Goal: Information Seeking & Learning: Learn about a topic

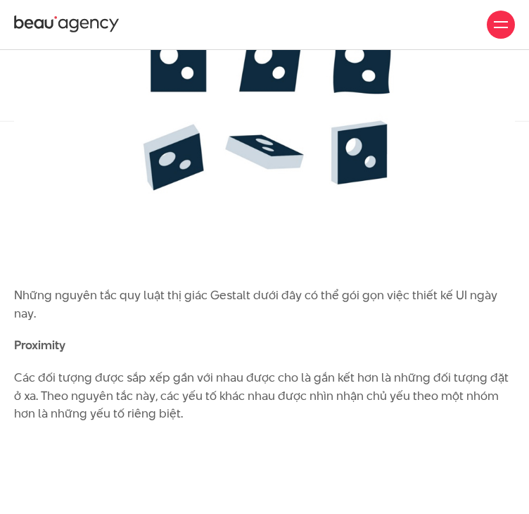
scroll to position [3631, 0]
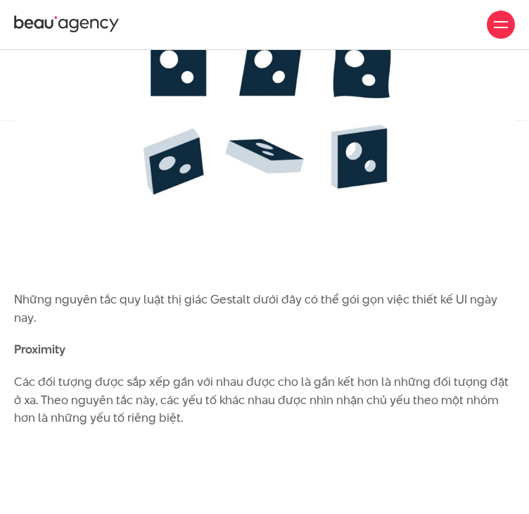
click at [224, 226] on img at bounding box center [264, 111] width 501 height 331
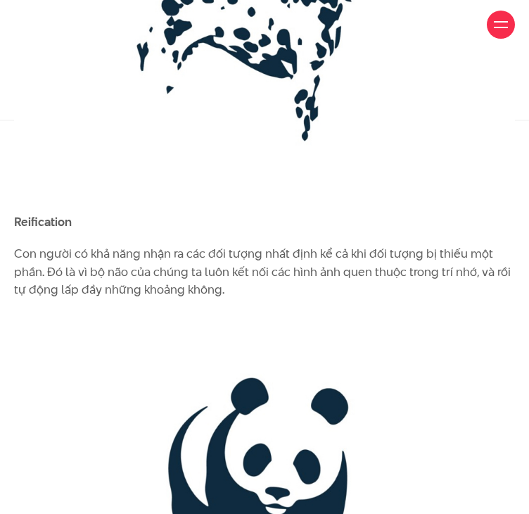
scroll to position [3741, 0]
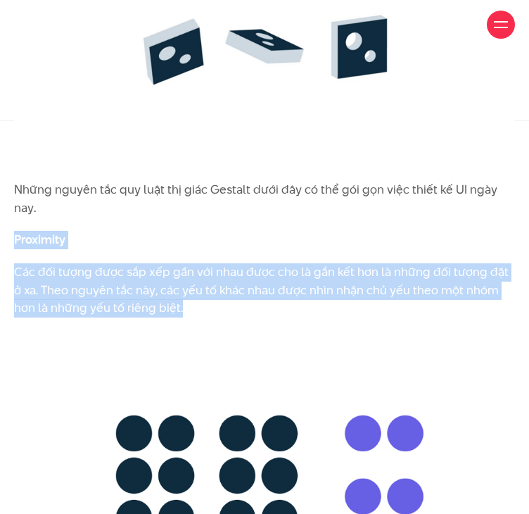
drag, startPoint x: 15, startPoint y: 253, endPoint x: 201, endPoint y: 325, distance: 199.7
copy div "Proximity Các đối tượng được sắp xếp gần với nhau được cho là gắn kết hơn là nh…"
click at [239, 352] on img at bounding box center [264, 497] width 501 height 331
click at [79, 296] on p "Các đối tượng được sắp xếp gần với nhau được cho là gắn kết hơn là những đối tư…" at bounding box center [264, 290] width 501 height 54
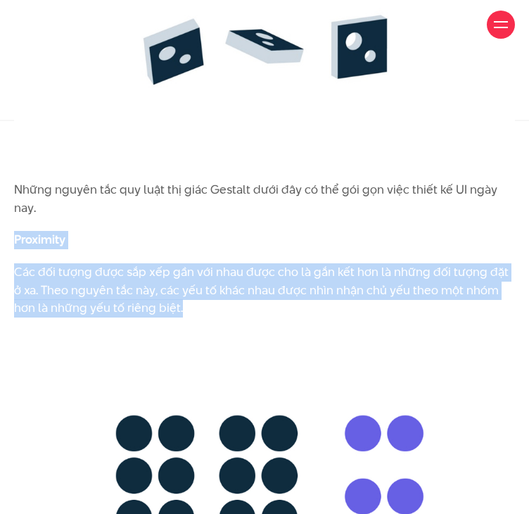
click at [215, 358] on img at bounding box center [264, 497] width 501 height 331
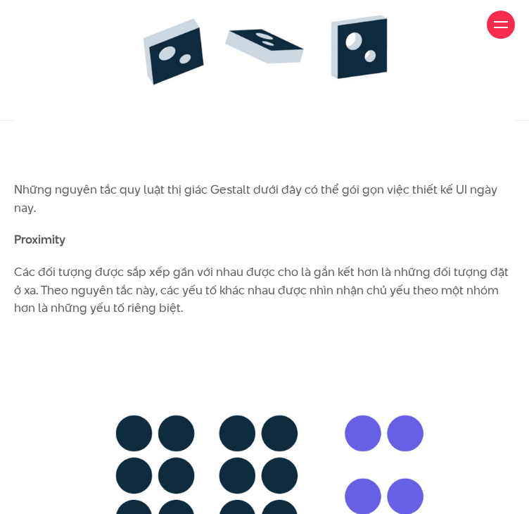
click at [216, 217] on p "Những nguyên tắc quy luật thị giác Gestalt dưới đây có thể gói gọn việc thiết k…" at bounding box center [264, 199] width 501 height 36
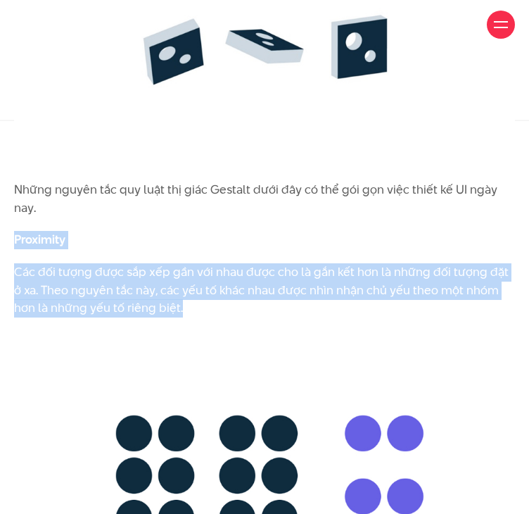
drag, startPoint x: 15, startPoint y: 251, endPoint x: 190, endPoint y: 324, distance: 189.1
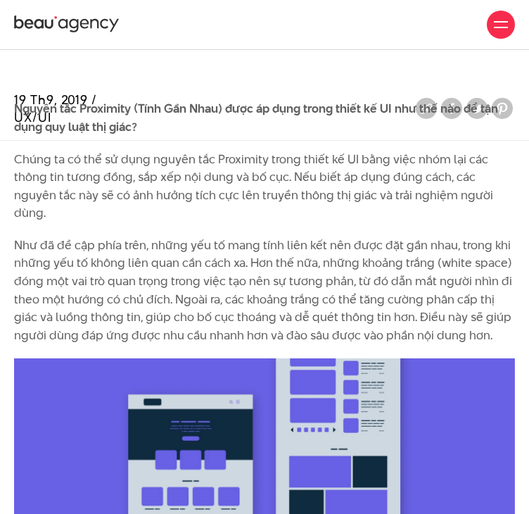
scroll to position [4307, 0]
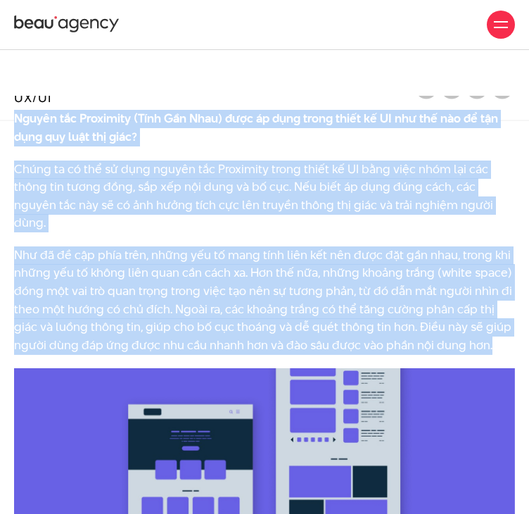
drag, startPoint x: 15, startPoint y: 136, endPoint x: 539, endPoint y: 351, distance: 566.1
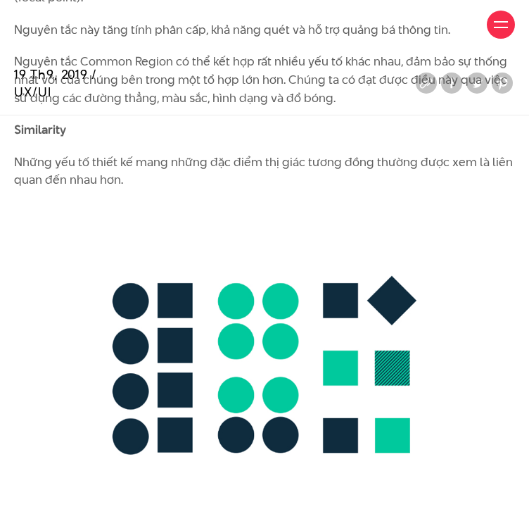
scroll to position [5220, 0]
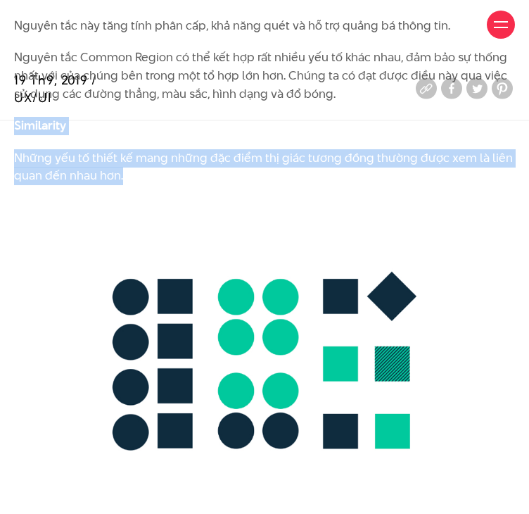
drag, startPoint x: 15, startPoint y: 124, endPoint x: 144, endPoint y: 175, distance: 138.7
click at [118, 166] on p "Những yếu tố thiết kế mang những đặc điểm thị giác tương đồng thường được xem l…" at bounding box center [264, 167] width 501 height 36
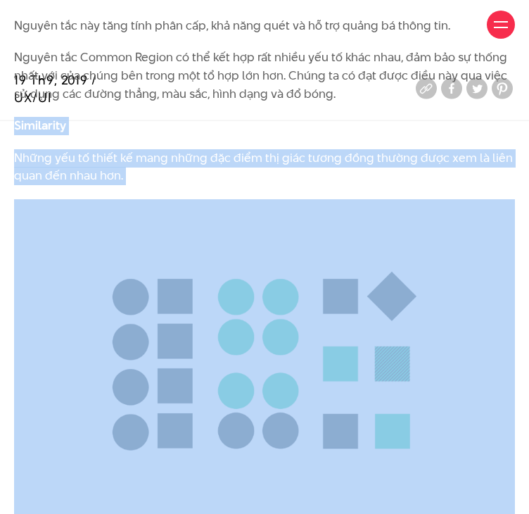
drag, startPoint x: 16, startPoint y: 123, endPoint x: 171, endPoint y: 198, distance: 172.2
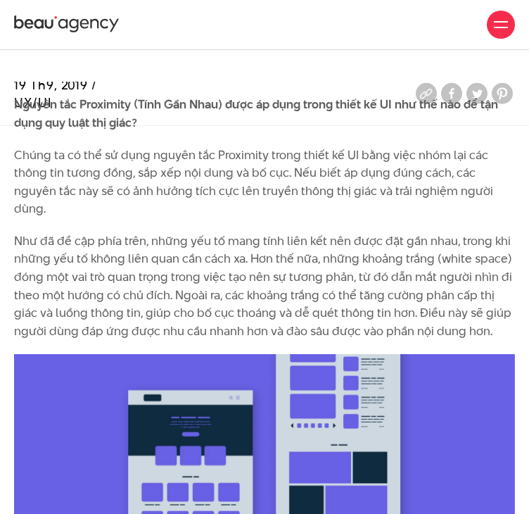
scroll to position [4321, 0]
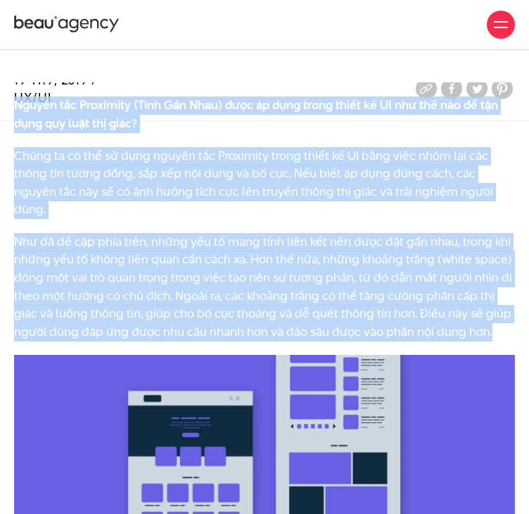
drag, startPoint x: 14, startPoint y: 123, endPoint x: 513, endPoint y: 330, distance: 540.0
copy div "Loremi dol Sitametco (Adip Eli Sedd) eius te inci utlab etdol ma AL eni adm ven…"
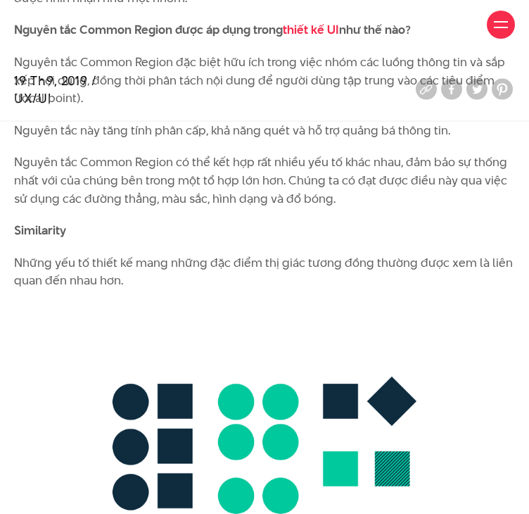
scroll to position [5115, 0]
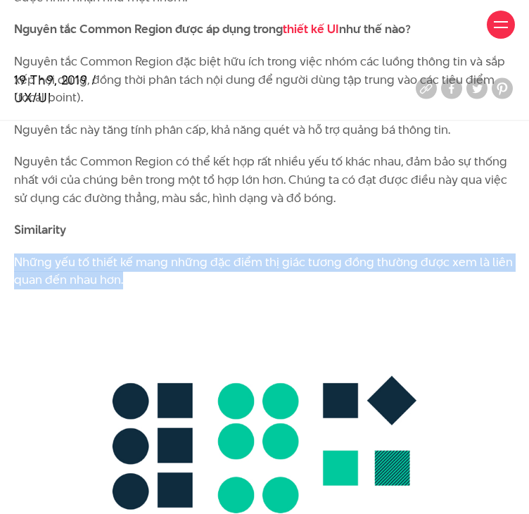
drag, startPoint x: 16, startPoint y: 258, endPoint x: 149, endPoint y: 282, distance: 134.6
click at [149, 282] on p "Những yếu tố thiết kế mang những đặc điểm thị giác tương đồng thường được xem l…" at bounding box center [264, 271] width 501 height 36
copy p "Những yếu tố thiết kế mang những đặc điểm thị giác tương đồng thường được xem l…"
drag, startPoint x: 15, startPoint y: 227, endPoint x: 137, endPoint y: 279, distance: 132.7
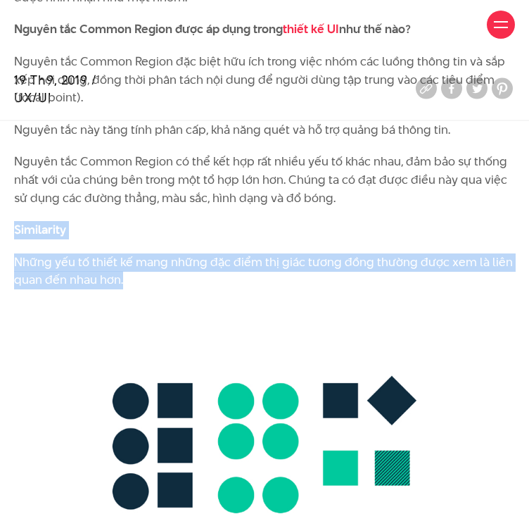
copy div "Similarity Những yếu tố thiết kế mang những đặc điểm thị giác tương đồng thường…"
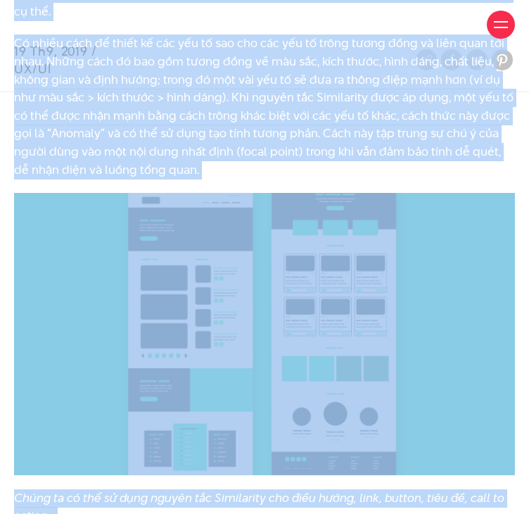
scroll to position [5998, 0]
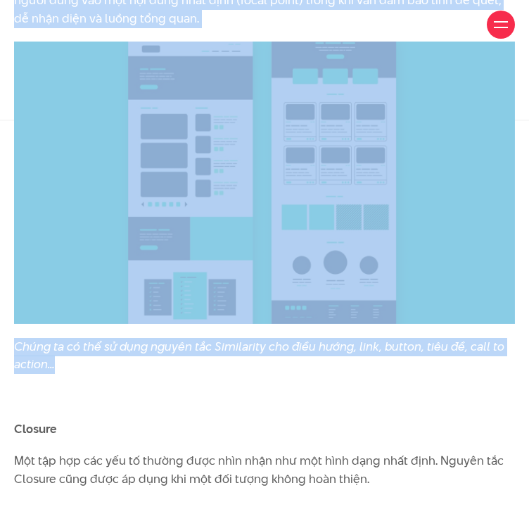
drag, startPoint x: 15, startPoint y: 256, endPoint x: 85, endPoint y: 370, distance: 134.0
copy div "Loremi dol Sitametcon ad elit seddo eiusm te IN utl etd mag? Aliqu en ad mi ven…"
click at [135, 119] on img at bounding box center [264, 183] width 501 height 282
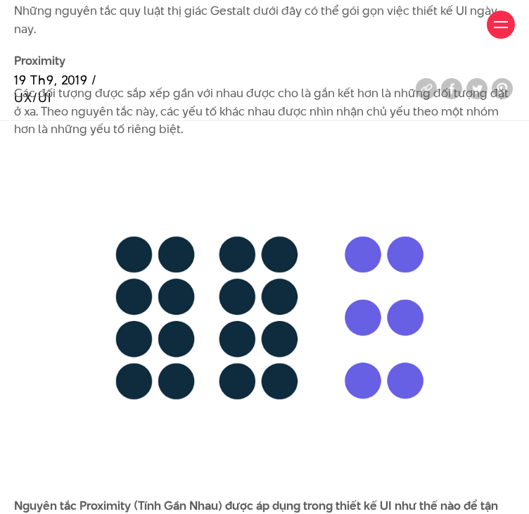
scroll to position [3921, 0]
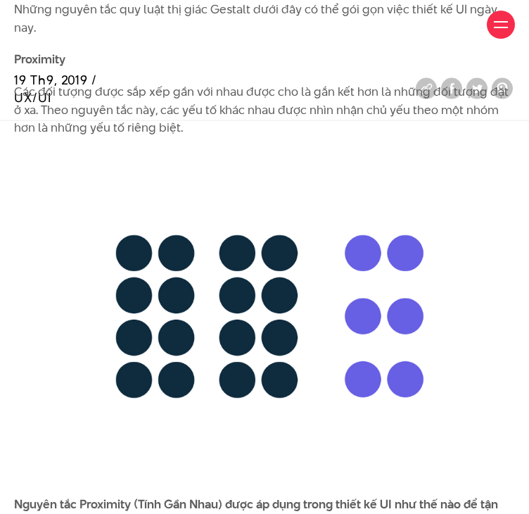
click at [187, 348] on img at bounding box center [264, 316] width 501 height 331
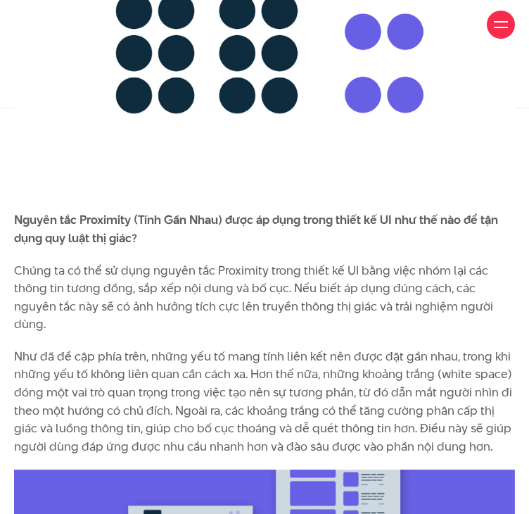
scroll to position [4207, 0]
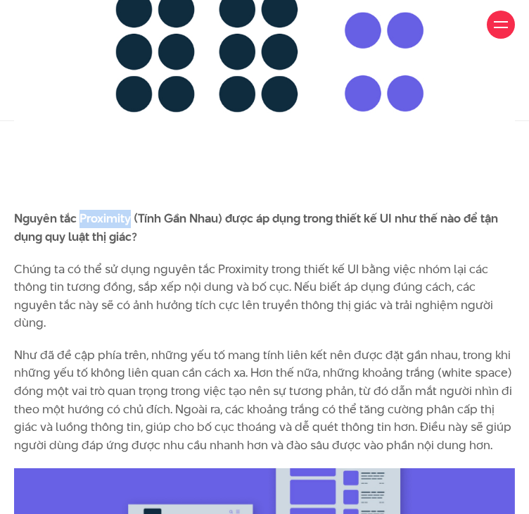
drag, startPoint x: 234, startPoint y: 296, endPoint x: 81, endPoint y: 237, distance: 163.8
click at [81, 237] on b "Nguyên tắc Proximity (Tính Gần Nhau) được áp dụng trong thiết kế UI như thế nào…" at bounding box center [256, 227] width 484 height 35
copy b "Proximity"
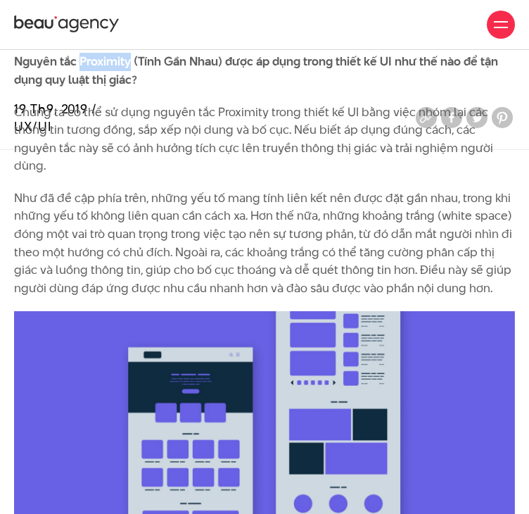
scroll to position [4362, 0]
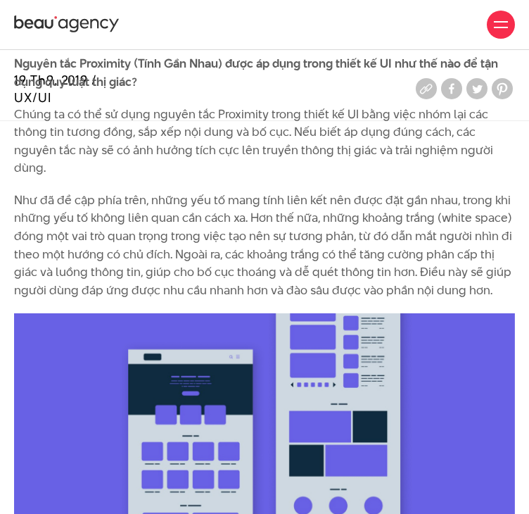
click at [32, 223] on p "Như đã đề cập phía trên, những yếu tố mang tính liên kết nên được đặt gần nhau,…" at bounding box center [264, 245] width 501 height 108
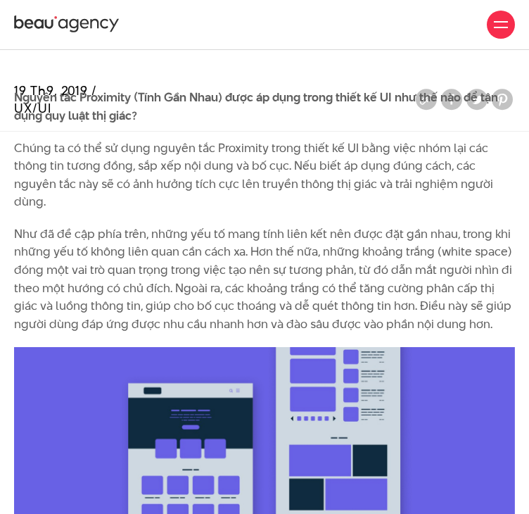
scroll to position [4325, 0]
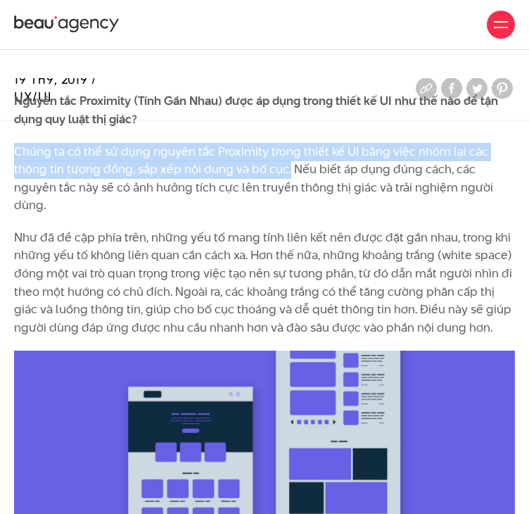
drag, startPoint x: 14, startPoint y: 169, endPoint x: 287, endPoint y: 187, distance: 273.1
click at [287, 187] on p "Chúng ta có thể sử dụng nguyên tắc Proximity trong thiết kế UI bằng việc nhóm l…" at bounding box center [264, 179] width 501 height 72
copy p "Chúng ta có thể sử dụng nguyên tắc Proximity trong thiết kế UI bằng việc nhóm l…"
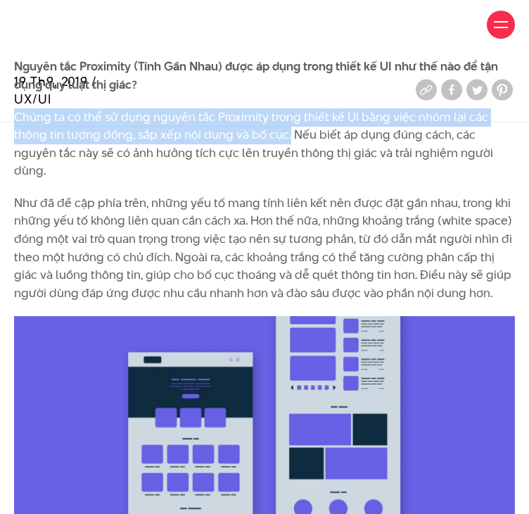
scroll to position [4361, 0]
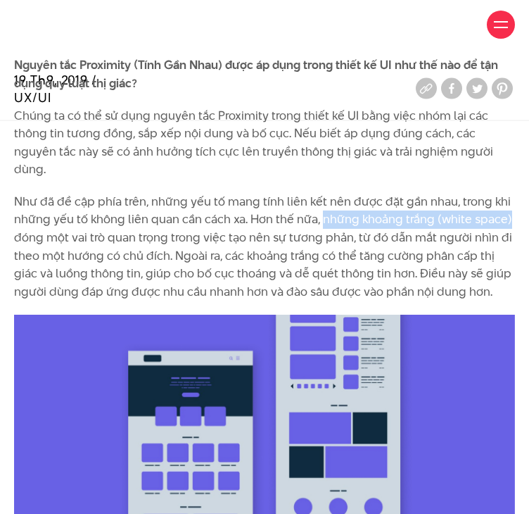
drag, startPoint x: 320, startPoint y: 220, endPoint x: 524, endPoint y: 218, distance: 204.9
copy p "những khoảng trắng (white space)"
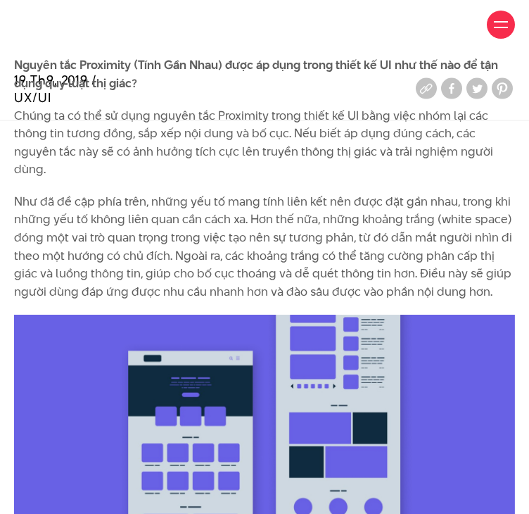
click at [406, 279] on p "Như đã đề cập phía trên, những yếu tố mang tính liên kết nên được đặt gần nhau,…" at bounding box center [264, 247] width 501 height 108
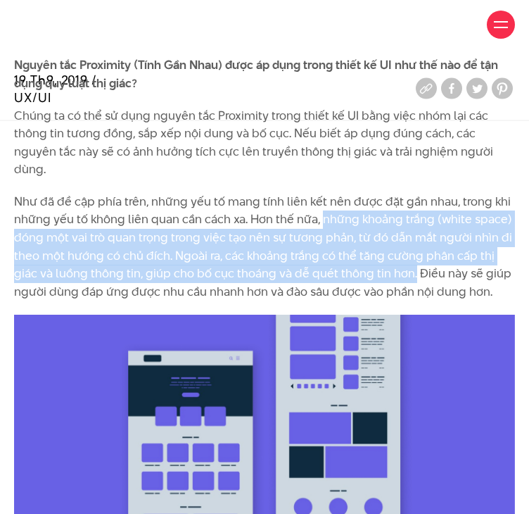
drag, startPoint x: 325, startPoint y: 215, endPoint x: 410, endPoint y: 270, distance: 100.8
click at [410, 270] on p "Như đã đề cập phía trên, những yếu tố mang tính liên kết nên được đặt gần nhau,…" at bounding box center [264, 247] width 501 height 108
copy p "những khoảng trắng (white space) đóng một vai trò quan trọng trong việc tạo nên…"
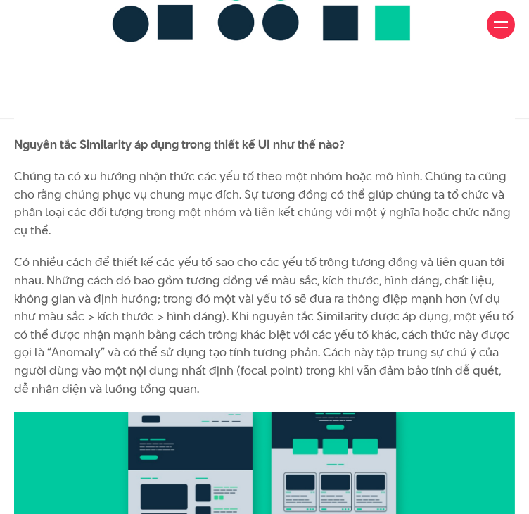
scroll to position [5631, 0]
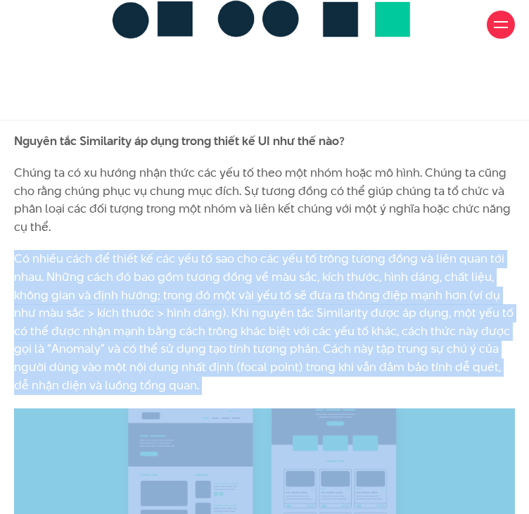
drag, startPoint x: 14, startPoint y: 258, endPoint x: 234, endPoint y: 410, distance: 267.2
click at [234, 410] on div "Bộ não con người luôn cố gắng gán ý nghĩa cho thế giới quan bằng cách so sánh v…" at bounding box center [264, 211] width 501 height 9331
copy div "Có nhiều cách để thiết kế các yếu tố sao cho các yếu tố trông tương đồng và liê…"
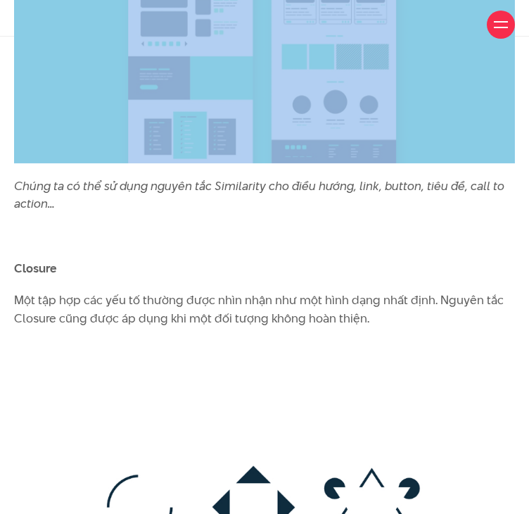
scroll to position [6163, 0]
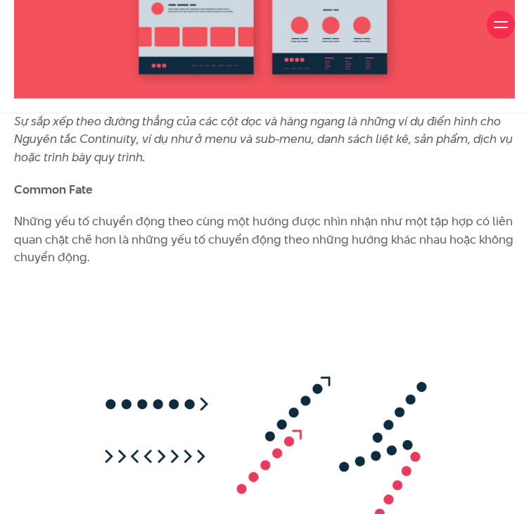
scroll to position [9178, 0]
